Goal: Task Accomplishment & Management: Use online tool/utility

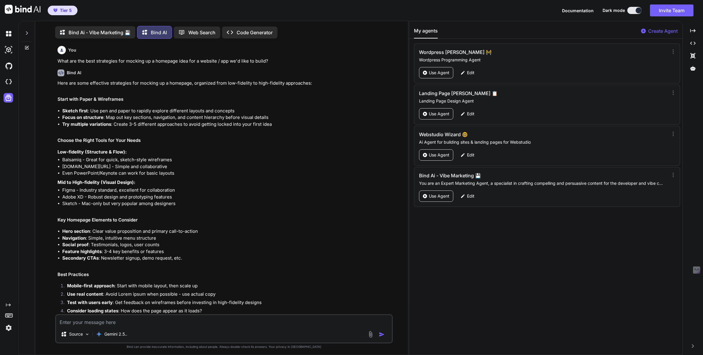
scroll to position [982, 0]
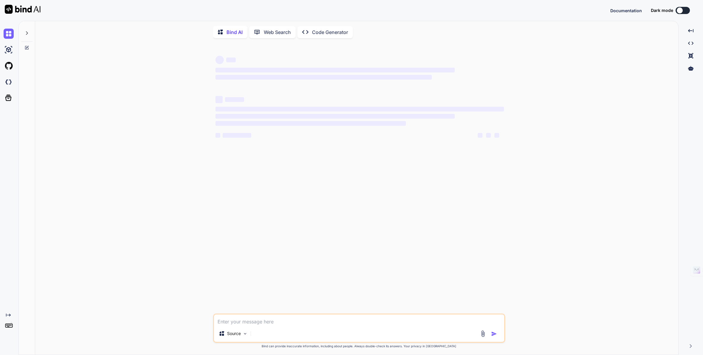
type textarea "x"
click at [8, 327] on img at bounding box center [9, 328] width 10 height 10
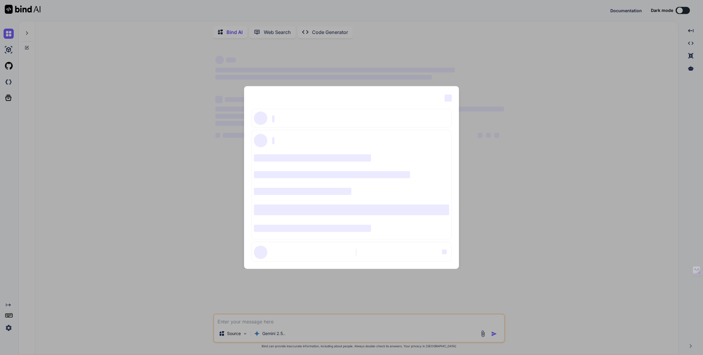
click at [60, 321] on div "‌ ‌ ‌ ‌ ‌ ‌ ‌ ‌ ‌ ‌ ‌ ‌ ‌ ‌ ‌" at bounding box center [351, 177] width 703 height 355
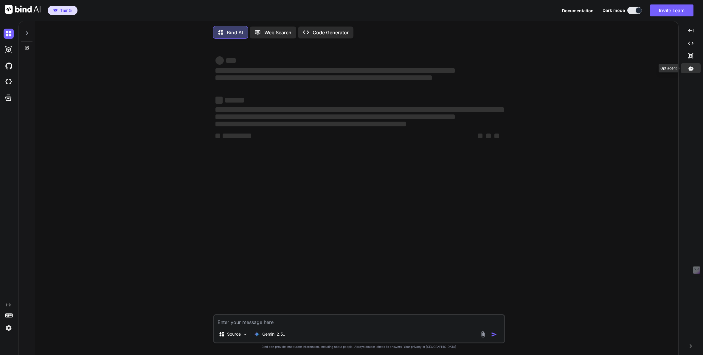
click at [690, 69] on icon at bounding box center [690, 68] width 5 height 4
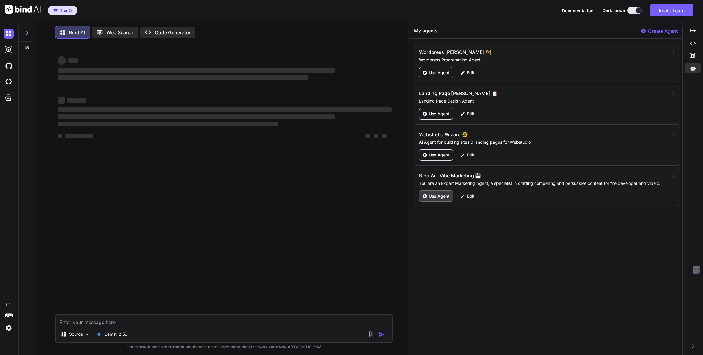
click at [436, 199] on div "Use Agent" at bounding box center [436, 196] width 34 height 11
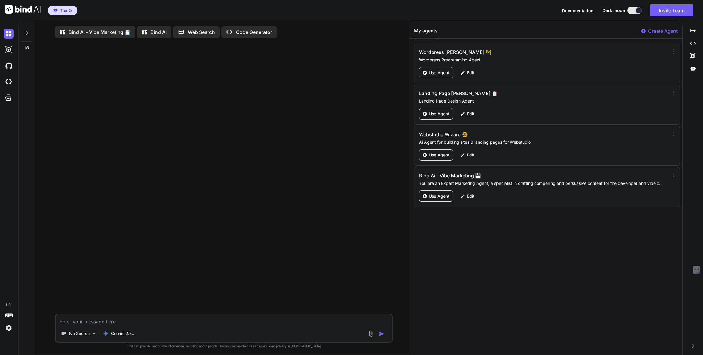
click at [157, 34] on p "Bind AI" at bounding box center [159, 32] width 16 height 7
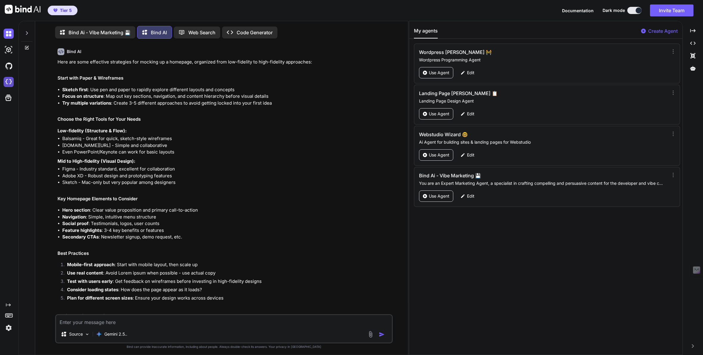
scroll to position [3, 0]
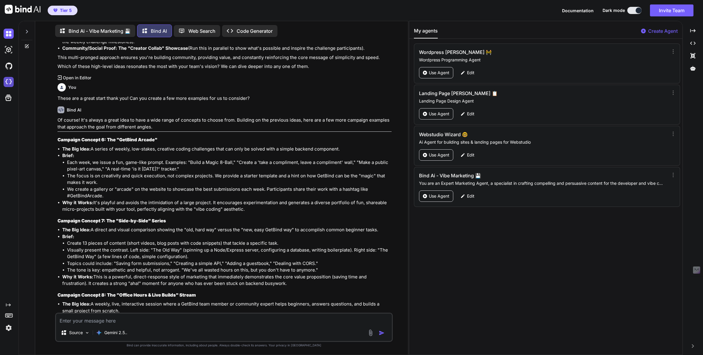
type textarea "x"
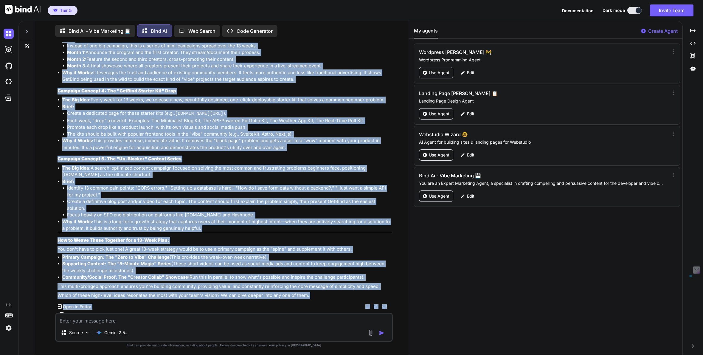
scroll to position [637, 0]
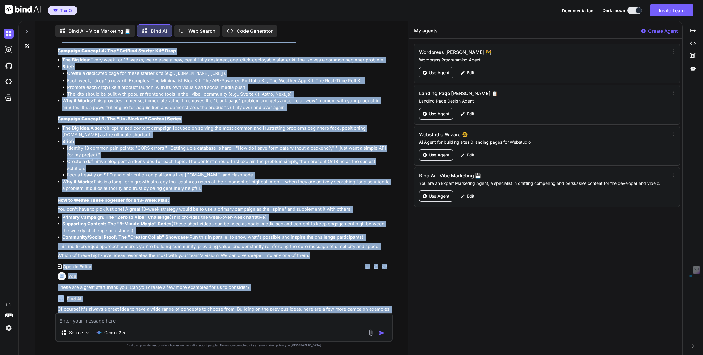
drag, startPoint x: 58, startPoint y: 69, endPoint x: 207, endPoint y: 187, distance: 189.4
click at [207, 187] on div "Of course! This is a fantastic project. Targeting newbies in the "vibe coding" …" at bounding box center [225, 27] width 334 height 463
copy div "Campaign Concept 1: The "Zero to Vibe" Challenge The Big Idea: A 13-week guided…"
click at [139, 137] on li "The Big Idea: A search-optimized content campaign focused on solving the most c…" at bounding box center [226, 131] width 329 height 13
